Goal: Information Seeking & Learning: Learn about a topic

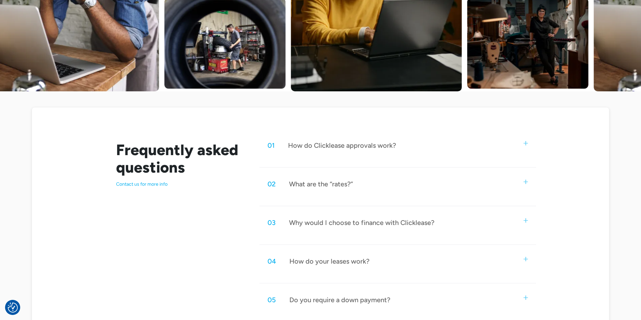
click at [380, 193] on div "02 What are the “rates?”" at bounding box center [397, 184] width 276 height 22
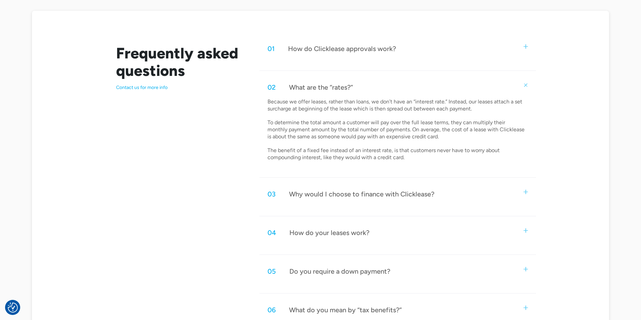
scroll to position [336, 0]
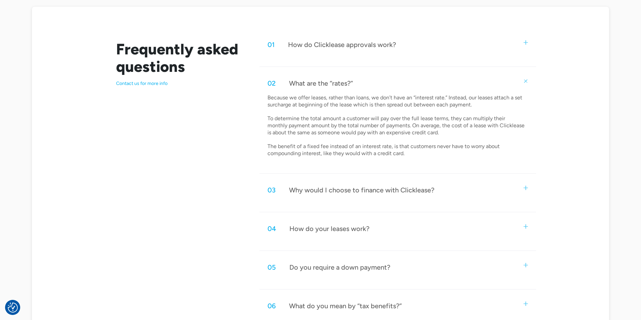
click at [335, 228] on div "How do your leases work?" at bounding box center [329, 229] width 80 height 9
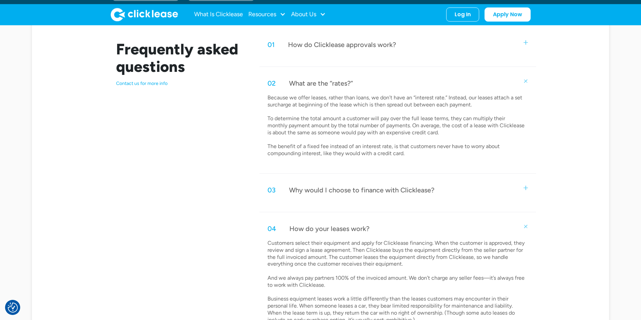
scroll to position [235, 0]
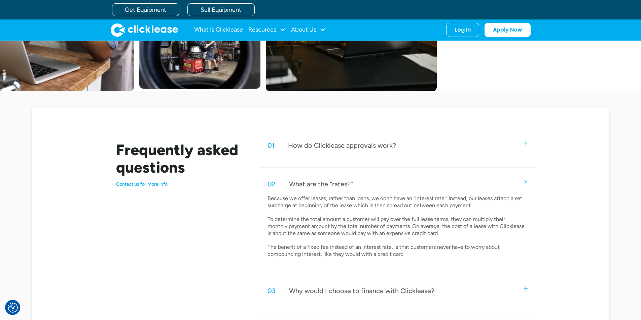
click at [329, 147] on div "How do Clicklease approvals work?" at bounding box center [342, 145] width 108 height 9
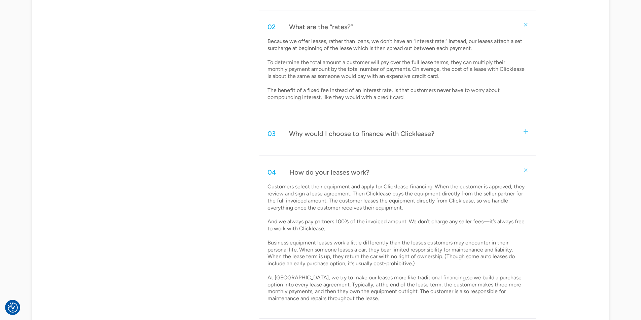
scroll to position [471, 0]
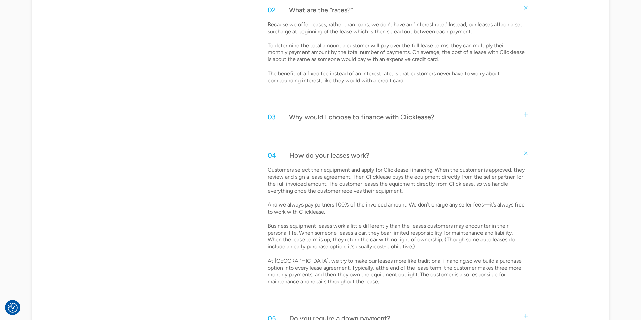
click at [351, 119] on div "Why would I choose to finance with Clicklease?" at bounding box center [361, 117] width 145 height 9
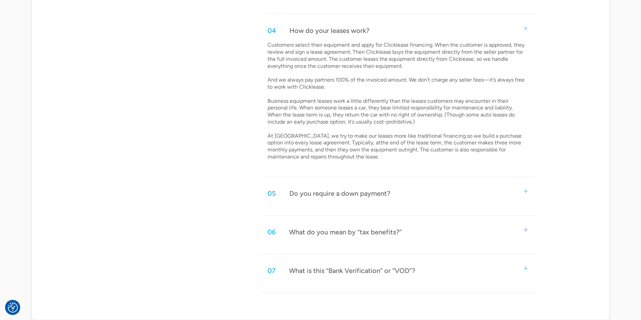
scroll to position [740, 0]
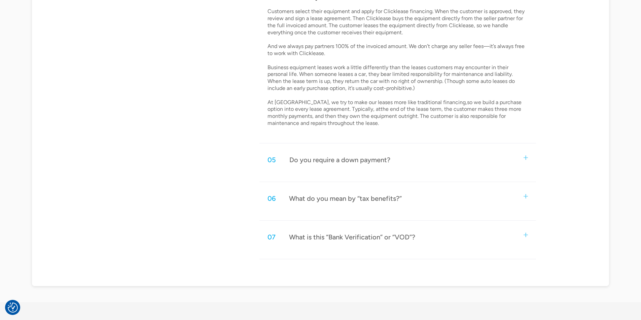
click at [346, 159] on div "Do you require a down payment?" at bounding box center [339, 160] width 101 height 9
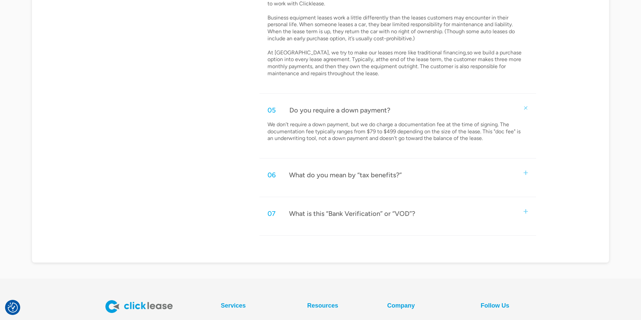
scroll to position [807, 0]
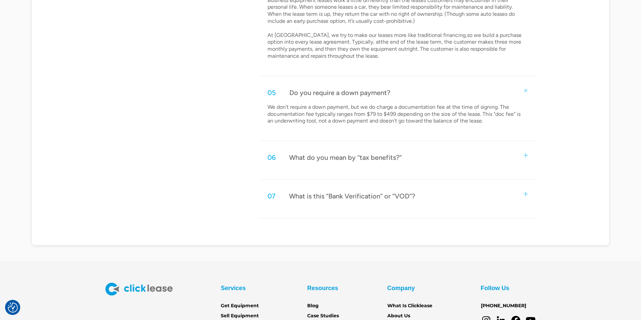
click at [346, 159] on div "What do you mean by “tax benefits?”" at bounding box center [345, 157] width 113 height 9
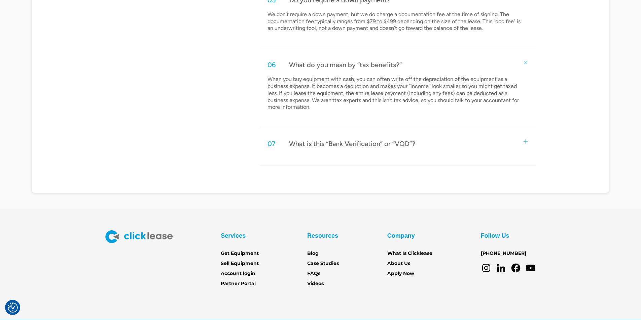
scroll to position [908, 0]
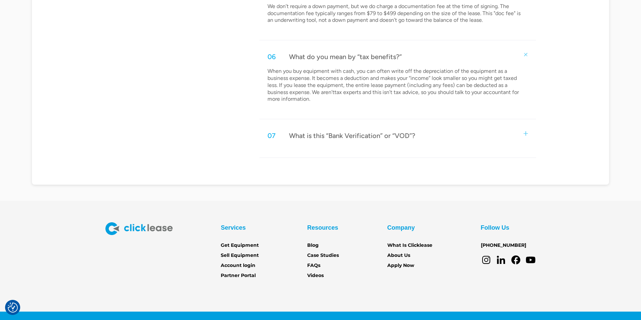
click at [343, 134] on div "What is this “Bank Verification” or “VOD”?" at bounding box center [352, 135] width 126 height 9
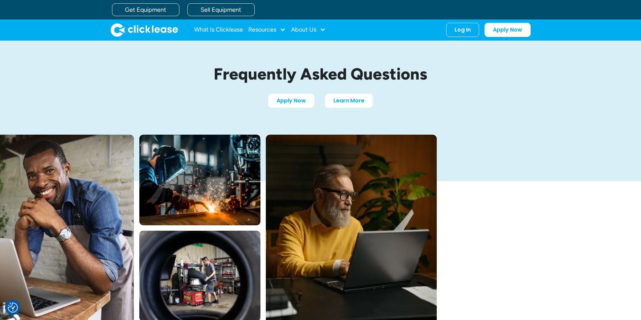
scroll to position [0, 0]
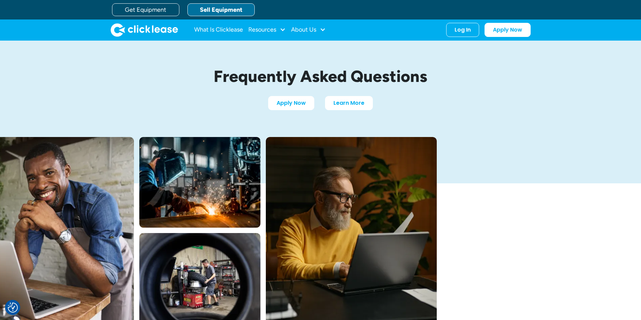
click at [221, 8] on link "Sell Equipment" at bounding box center [220, 9] width 67 height 13
